Goal: Task Accomplishment & Management: Manage account settings

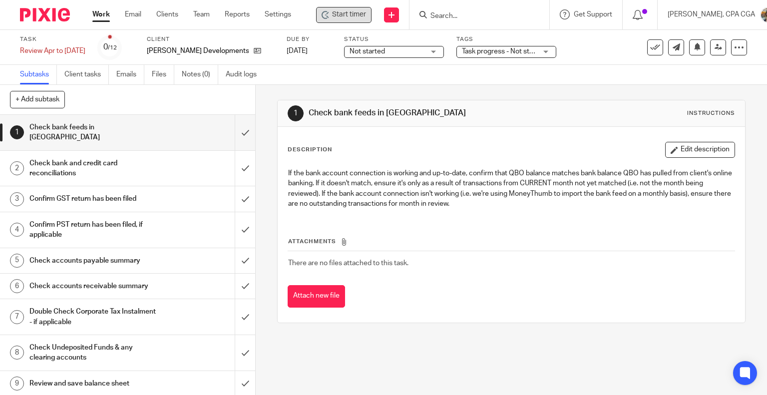
click at [333, 12] on span "Start timer" at bounding box center [349, 14] width 34 height 10
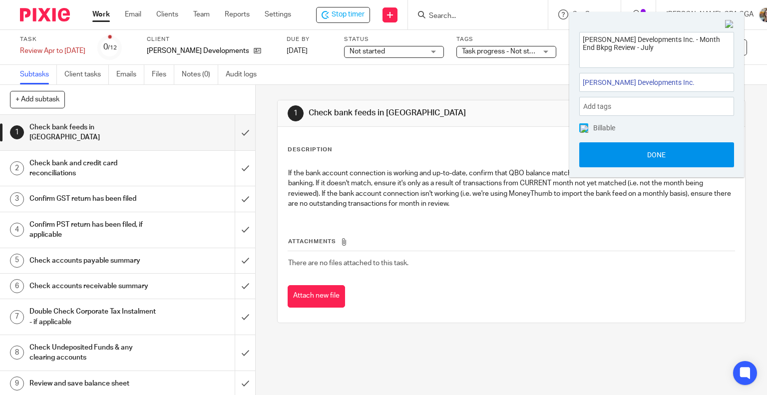
click at [654, 151] on button "Done" at bounding box center [656, 154] width 155 height 25
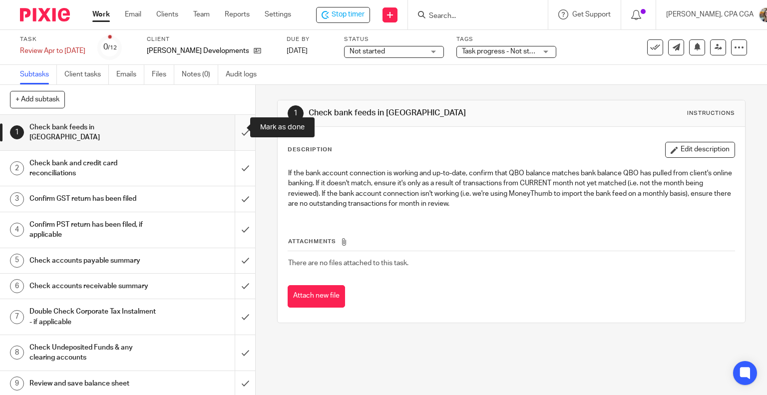
click at [234, 126] on input "submit" at bounding box center [127, 132] width 255 height 35
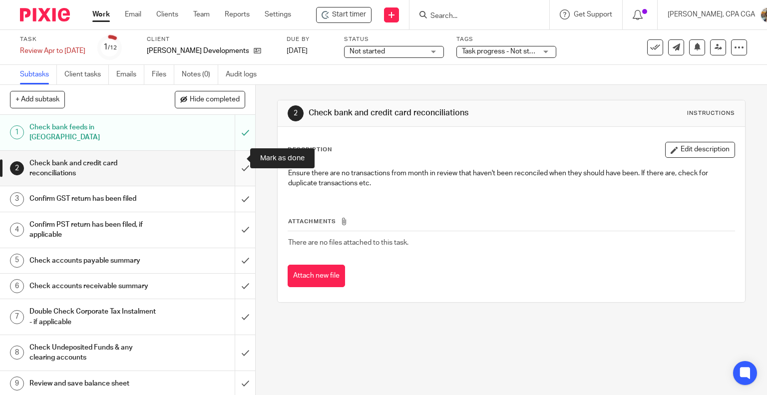
click at [231, 157] on input "submit" at bounding box center [127, 168] width 255 height 35
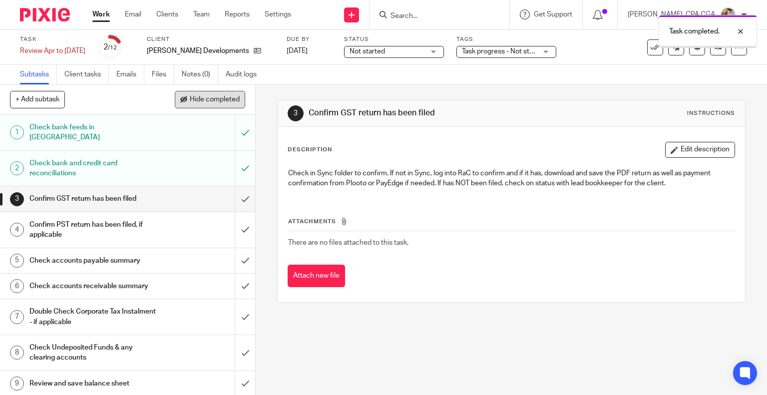
click at [207, 103] on span "Hide completed" at bounding box center [215, 100] width 50 height 8
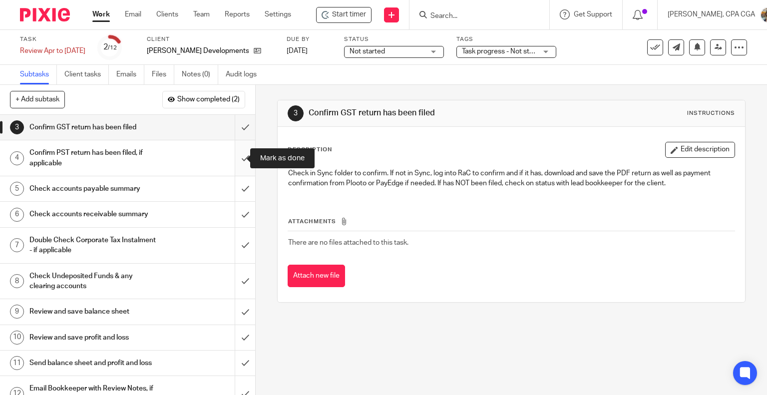
click at [238, 156] on input "submit" at bounding box center [127, 157] width 255 height 35
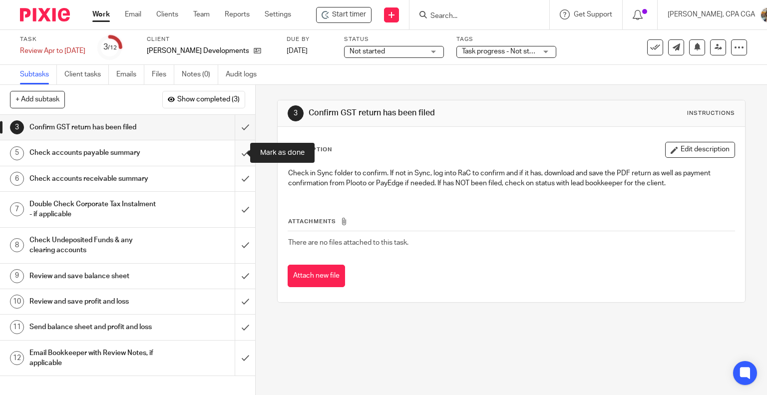
click at [233, 151] on input "submit" at bounding box center [127, 152] width 255 height 25
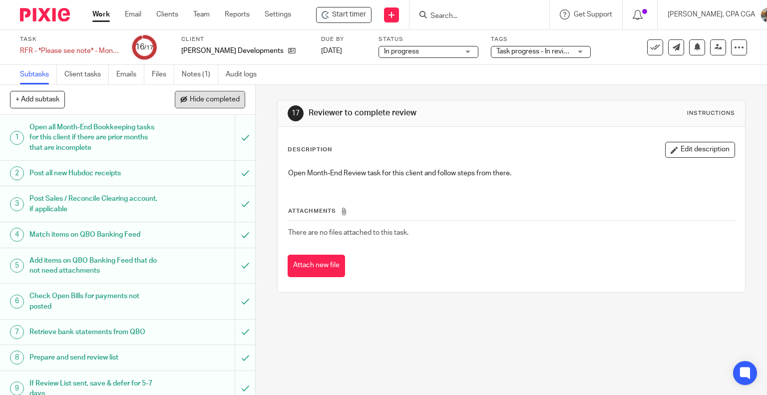
click at [211, 99] on span "Hide completed" at bounding box center [215, 100] width 50 height 8
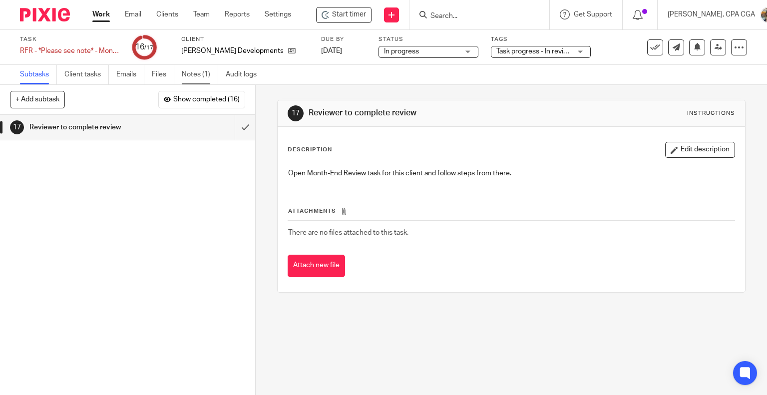
click at [198, 75] on link "Notes (1)" at bounding box center [200, 74] width 36 height 19
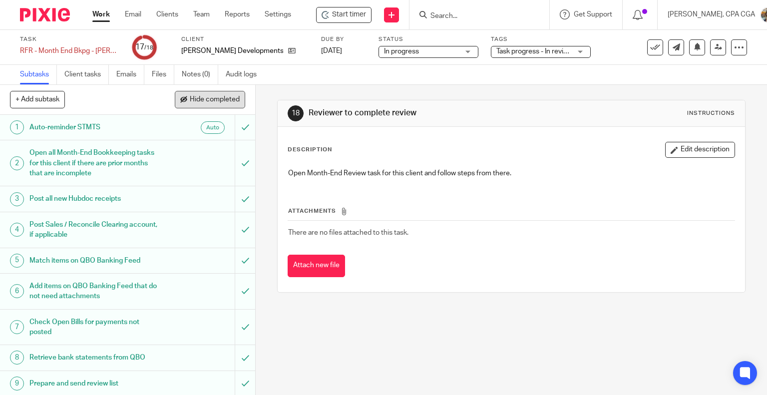
click at [222, 97] on span "Hide completed" at bounding box center [215, 100] width 50 height 8
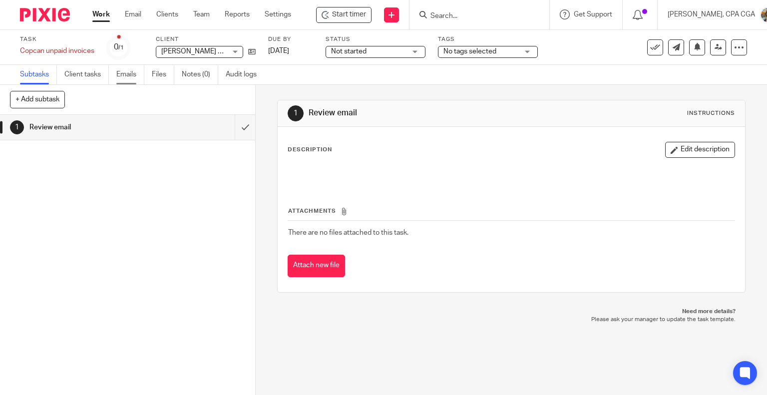
click at [130, 75] on link "Emails" at bounding box center [130, 74] width 28 height 19
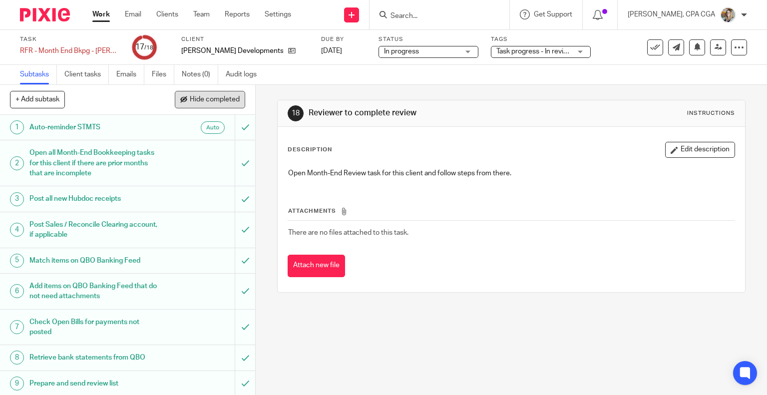
click at [203, 100] on span "Hide completed" at bounding box center [215, 100] width 50 height 8
click at [210, 102] on span "Hide completed" at bounding box center [215, 100] width 50 height 8
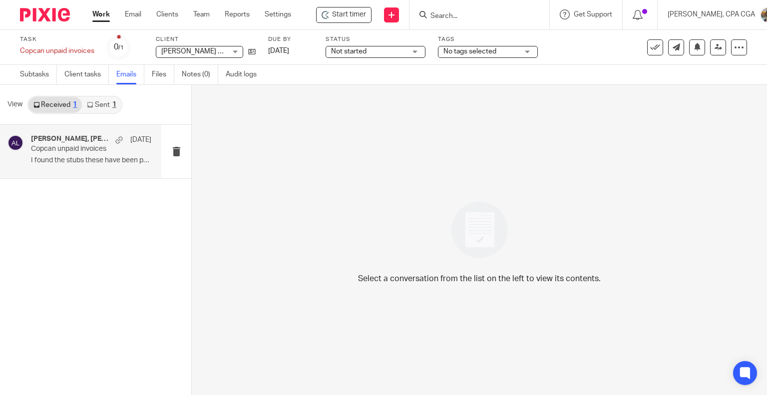
click at [89, 141] on h4 "Alicia Loewen, Eli titus" at bounding box center [70, 139] width 79 height 8
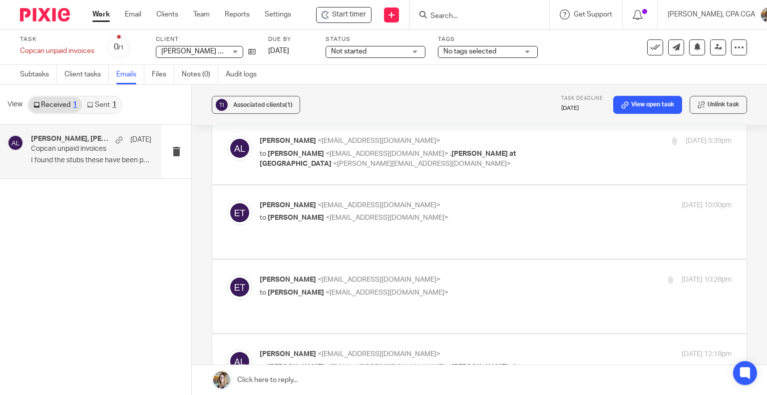
scroll to position [40, 0]
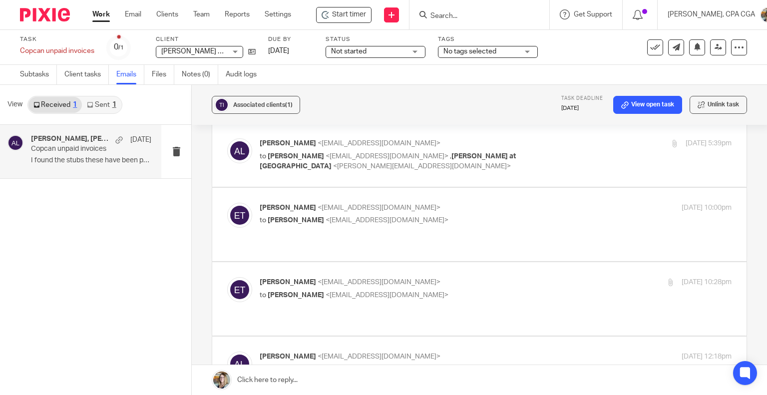
click at [450, 290] on p "to Alicia Loewen <info@deximal.ca>" at bounding box center [417, 295] width 315 height 10
checkbox input "true"
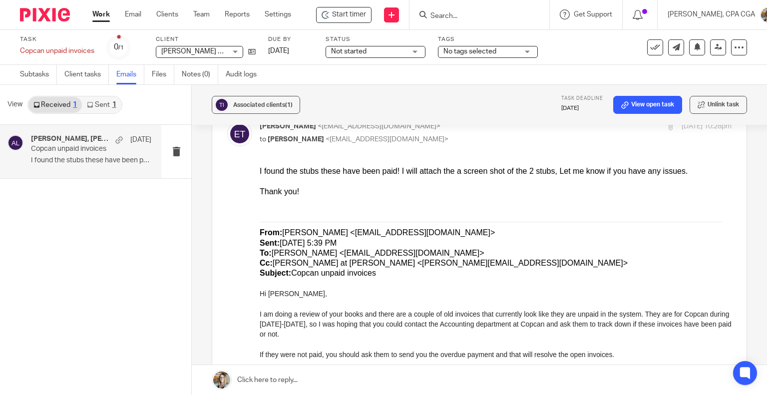
scroll to position [200, 0]
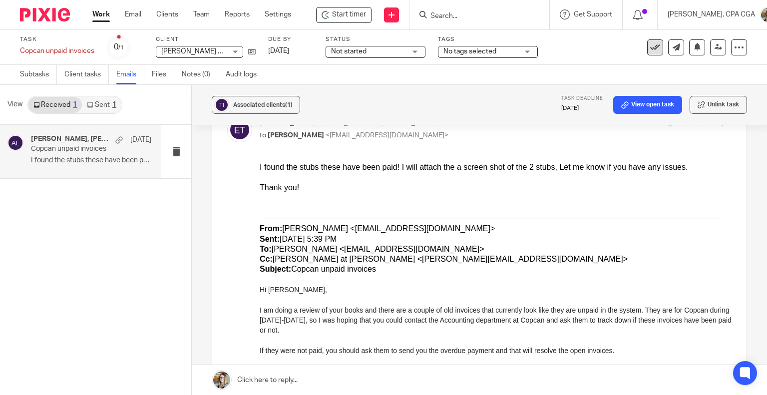
click at [650, 48] on icon at bounding box center [655, 47] width 10 height 10
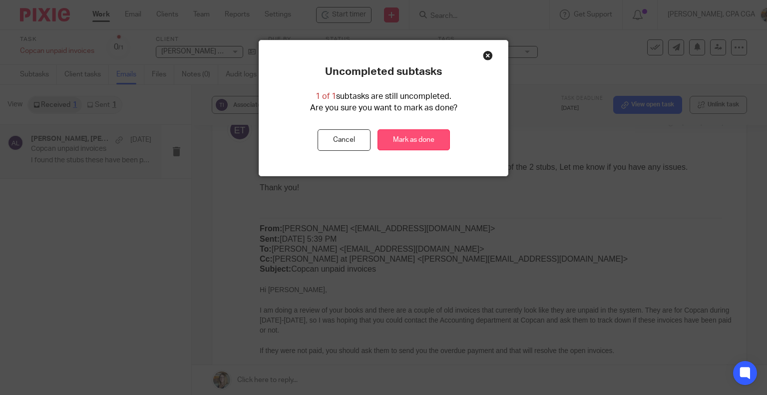
click at [416, 141] on link "Mark as done" at bounding box center [414, 139] width 72 height 21
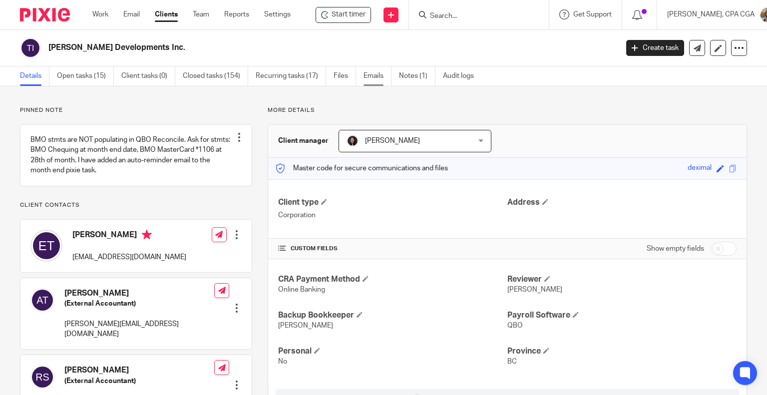
click at [370, 76] on link "Emails" at bounding box center [378, 75] width 28 height 19
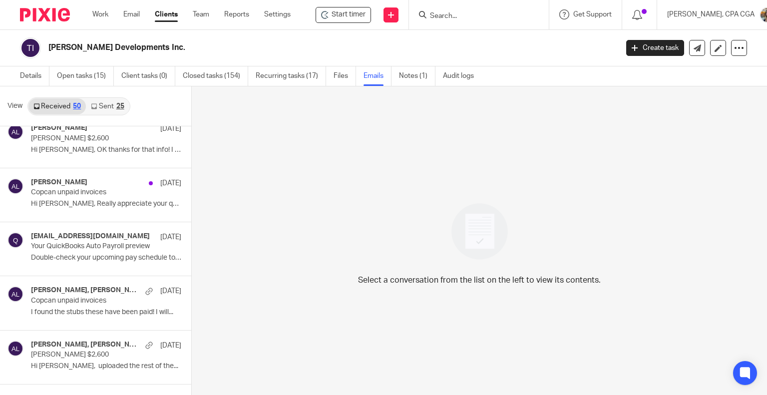
scroll to position [2461, 0]
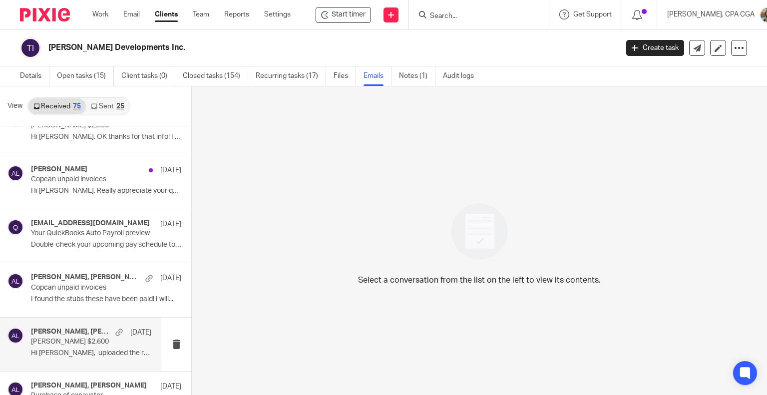
click at [78, 328] on h4 "Alicia Loewen, Eli titus" at bounding box center [70, 332] width 79 height 8
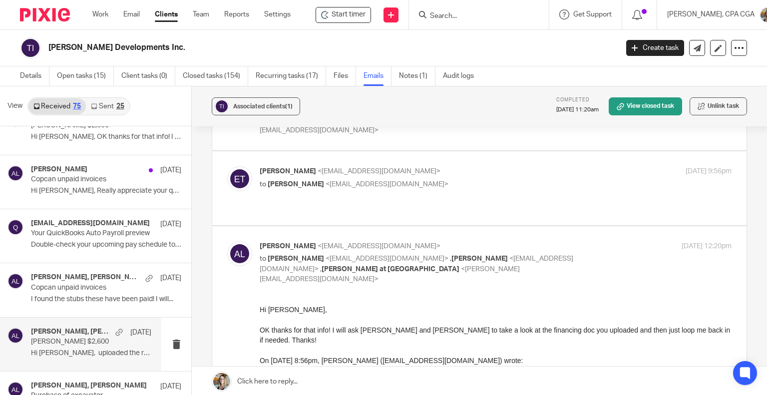
scroll to position [150, 0]
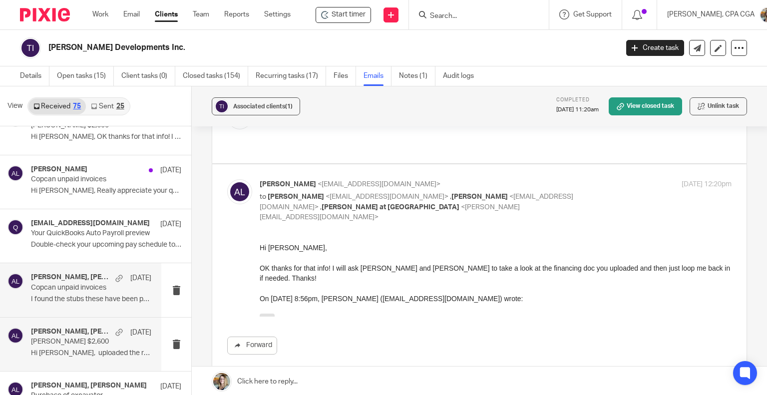
click at [66, 288] on div "Alicia Loewen, Eli titus May 18 Copcan unpaid invoices I found the stubs these …" at bounding box center [91, 289] width 120 height 33
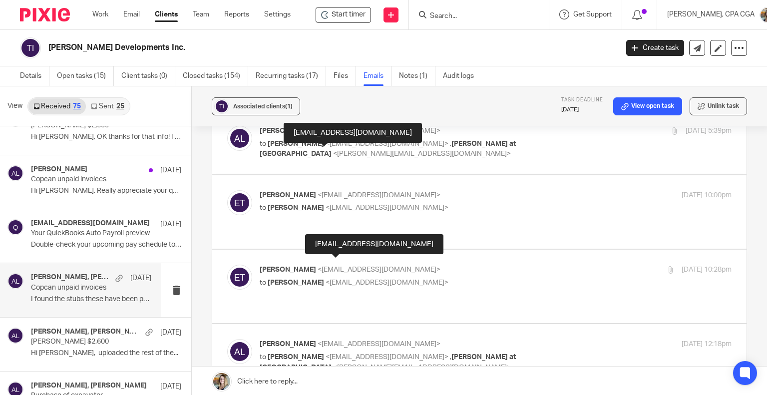
scroll to position [50, 0]
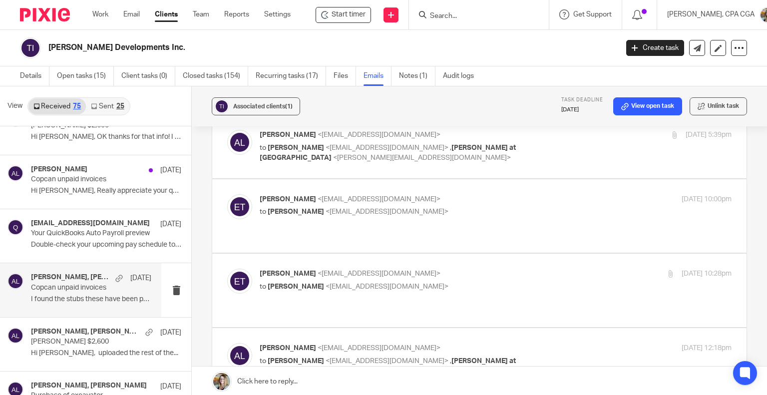
click at [347, 282] on p "to Alicia Loewen <info@deximal.ca>" at bounding box center [417, 287] width 315 height 10
checkbox input "true"
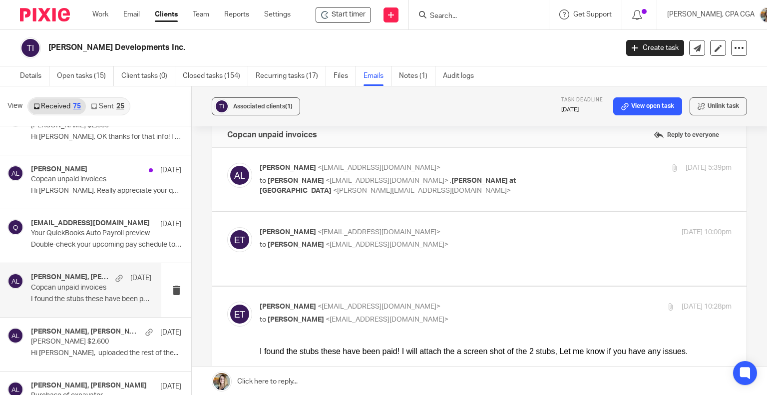
scroll to position [0, 0]
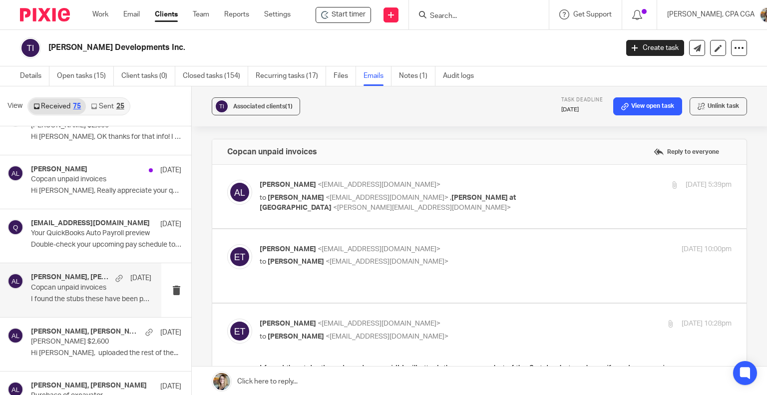
click at [395, 264] on p "to Alicia Loewen <info@deximal.ca>" at bounding box center [417, 262] width 315 height 10
checkbox input "true"
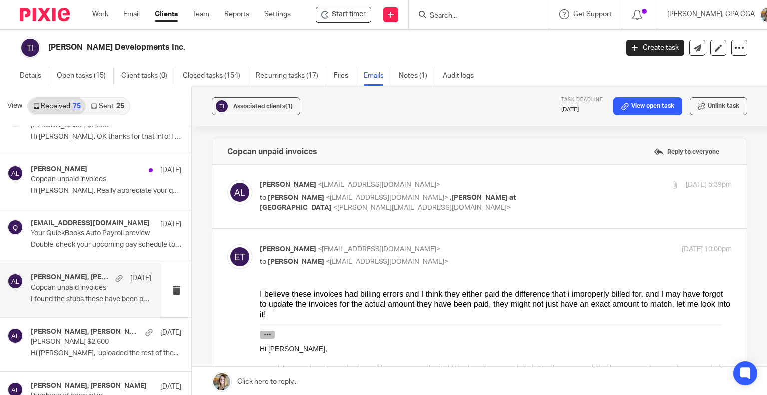
click at [266, 330] on icon "button" at bounding box center [267, 333] width 7 height 7
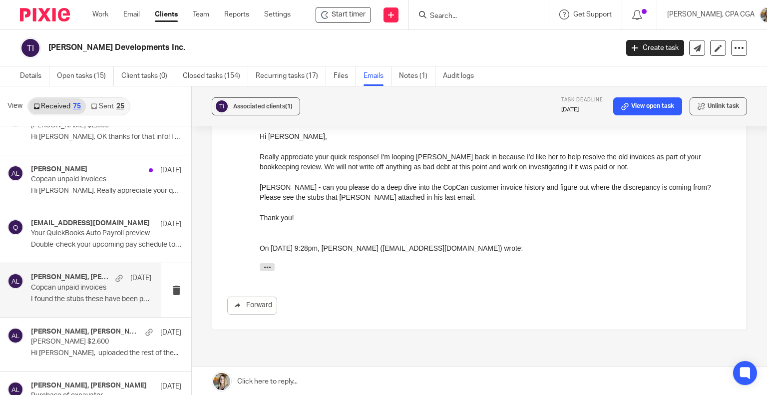
scroll to position [1206, 0]
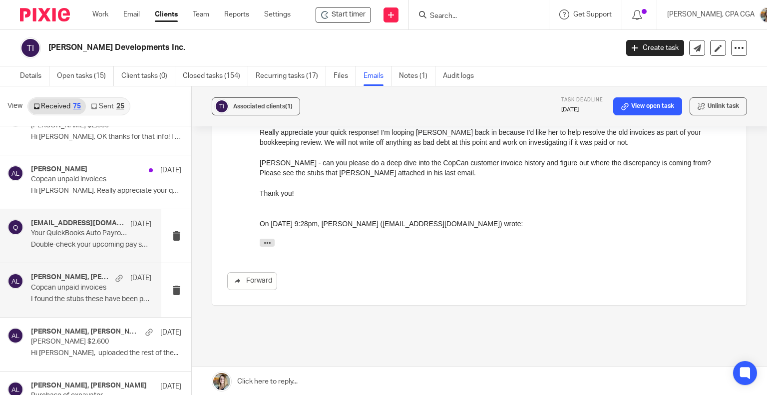
click at [100, 230] on p "Your QuickBooks Auto Payroll preview" at bounding box center [79, 233] width 96 height 8
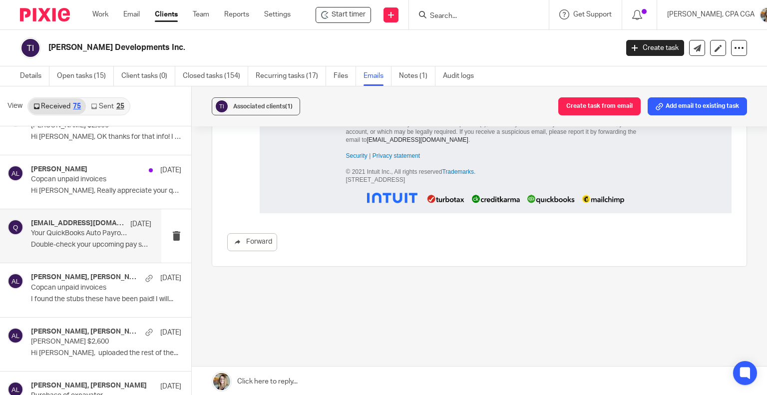
scroll to position [0, 0]
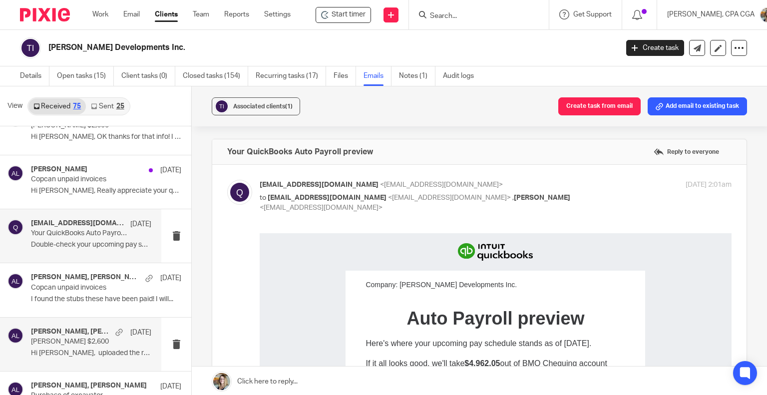
click at [57, 349] on p "Hi Alcia, uploaded the rest of the..." at bounding box center [91, 353] width 120 height 8
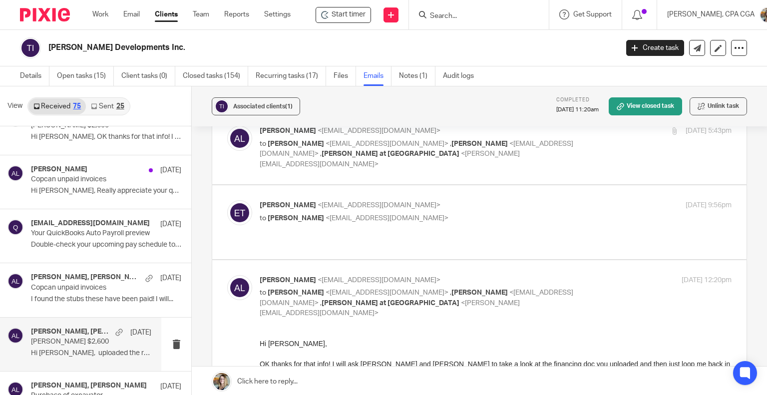
scroll to position [50, 0]
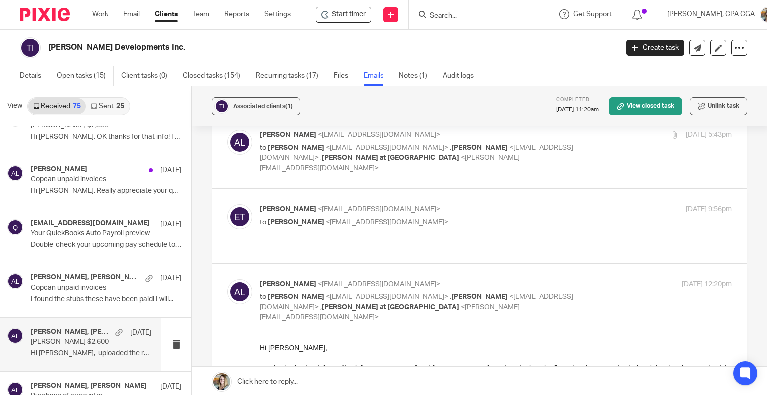
click at [398, 217] on p "to Alicia Loewen <info@deximal.ca>" at bounding box center [417, 222] width 315 height 10
checkbox input "true"
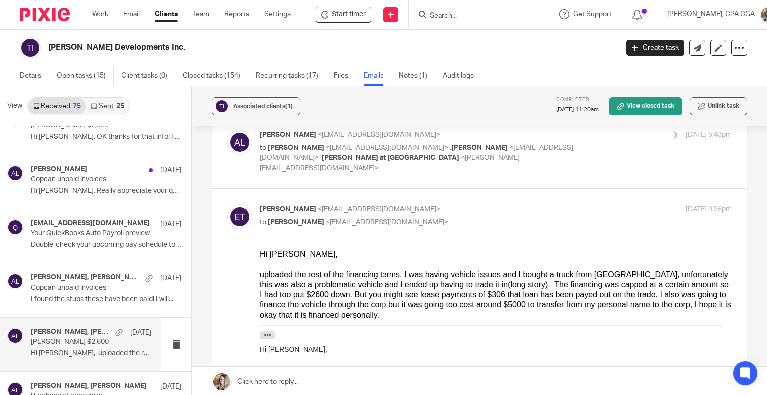
scroll to position [0, 0]
click at [102, 287] on p "Copcan unpaid invoices" at bounding box center [79, 288] width 96 height 8
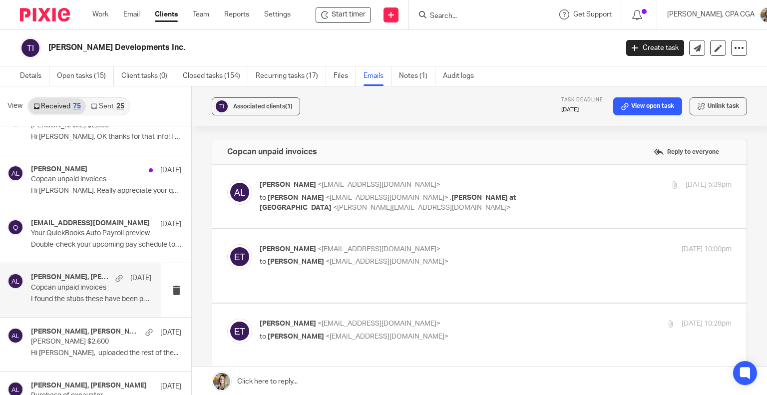
click at [405, 205] on div "Alicia Loewen <info@deximal.ca> to Eli Titus <titus173@hotmail.com> , Chrissy a…" at bounding box center [479, 196] width 504 height 33
click at [410, 213] on label at bounding box center [479, 196] width 534 height 63
click at [227, 180] on input "checkbox" at bounding box center [227, 179] width 0 height 0
checkbox input "true"
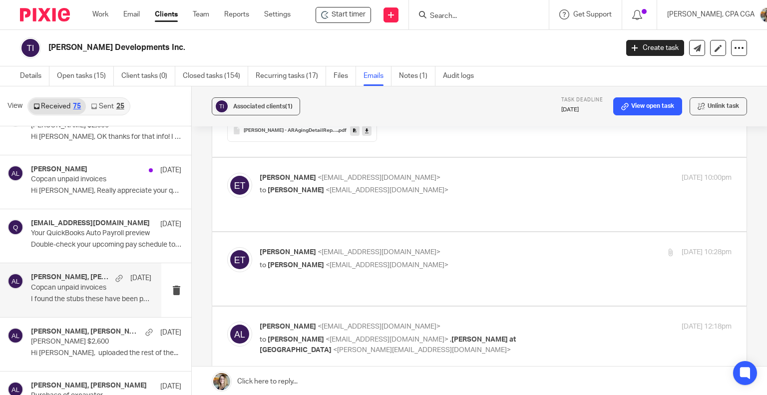
scroll to position [300, 0]
click at [414, 190] on p "to Alicia Loewen <info@deximal.ca>" at bounding box center [417, 189] width 315 height 10
checkbox input "true"
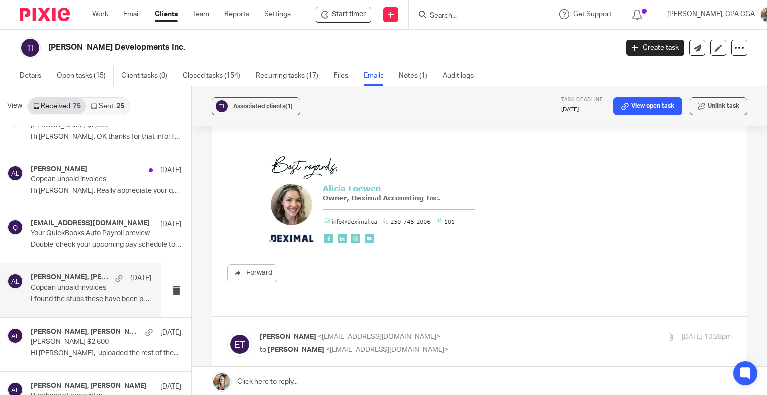
scroll to position [599, 0]
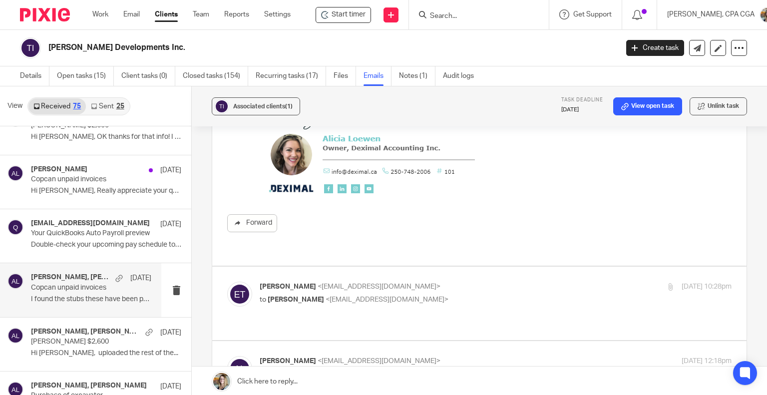
click at [504, 267] on label at bounding box center [479, 303] width 534 height 73
click at [227, 281] on input "checkbox" at bounding box center [227, 281] width 0 height 0
checkbox input "true"
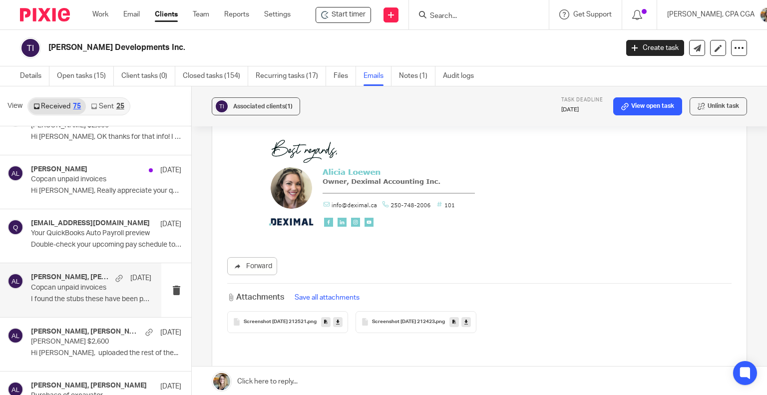
scroll to position [1049, 0]
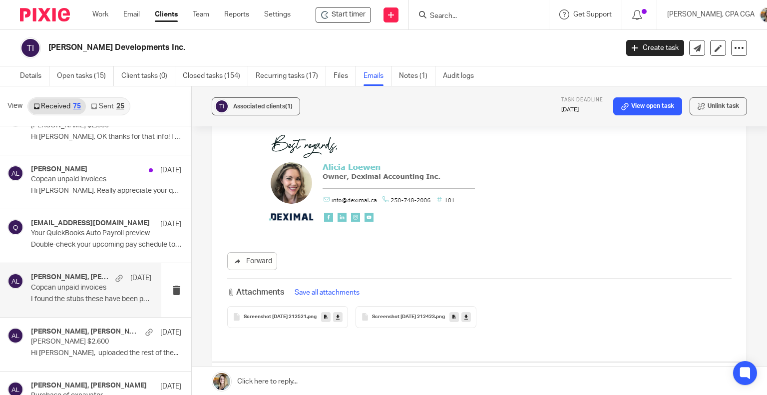
click at [287, 314] on span "Screenshot 2025-05-18 212521" at bounding box center [275, 317] width 63 height 6
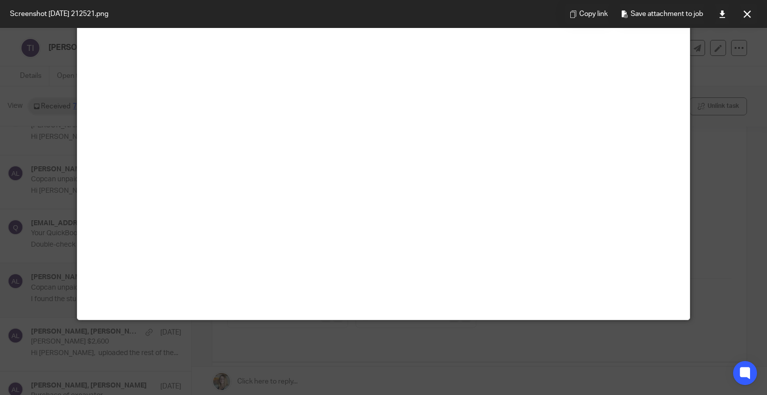
scroll to position [200, 0]
click at [723, 127] on div at bounding box center [383, 197] width 767 height 395
click at [744, 15] on icon at bounding box center [747, 13] width 7 height 7
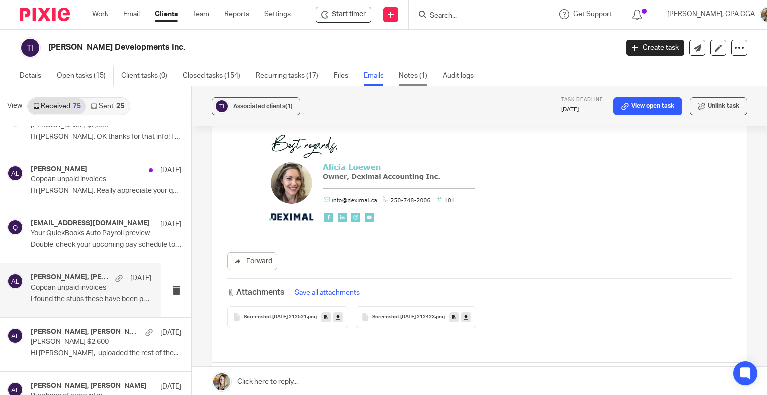
click at [411, 71] on link "Notes (1)" at bounding box center [417, 75] width 36 height 19
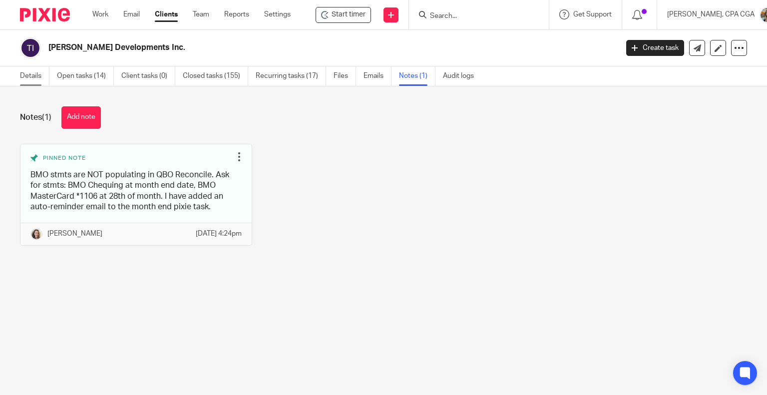
click at [35, 79] on link "Details" at bounding box center [34, 75] width 29 height 19
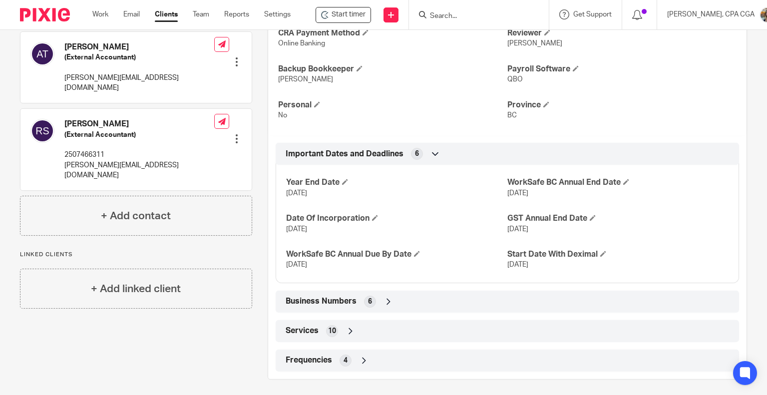
scroll to position [250, 0]
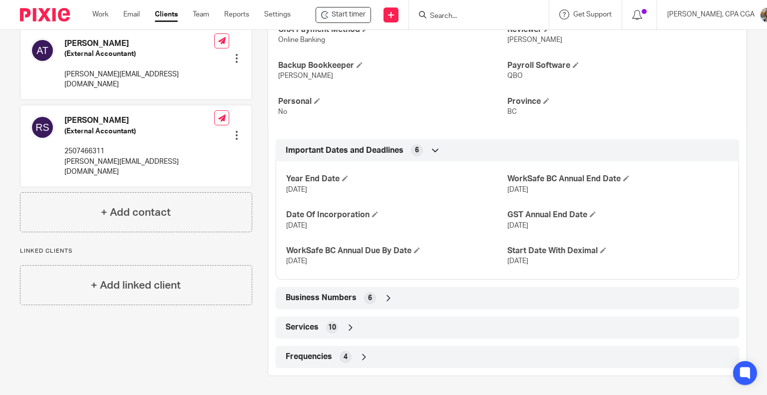
click at [384, 299] on icon at bounding box center [389, 298] width 10 height 10
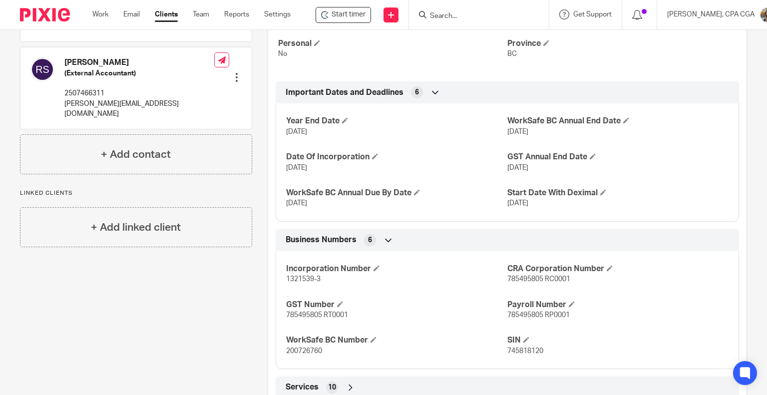
scroll to position [350, 0]
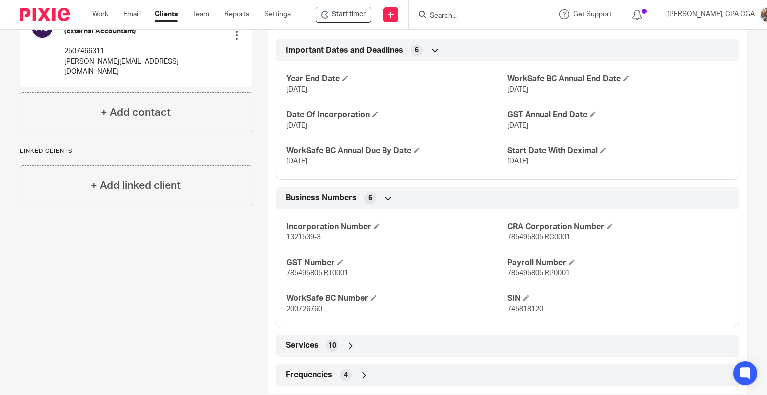
click at [349, 344] on icon at bounding box center [351, 346] width 10 height 10
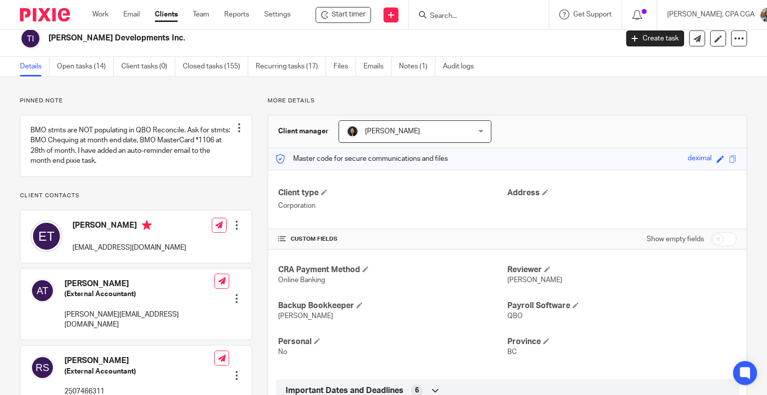
scroll to position [0, 0]
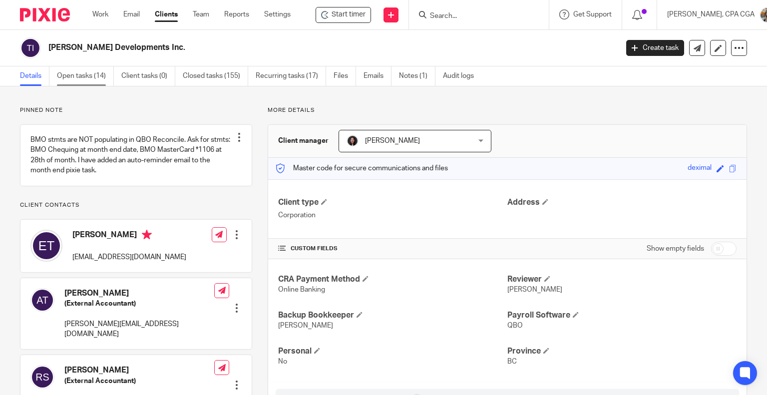
click at [90, 79] on link "Open tasks (14)" at bounding box center [85, 75] width 57 height 19
